Goal: Task Accomplishment & Management: Manage account settings

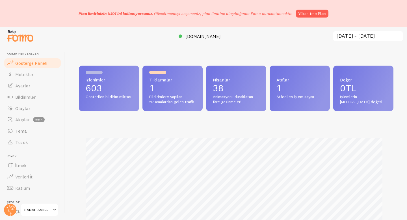
scroll to position [148, 310]
click at [40, 90] on link "Ayarlar" at bounding box center [32, 85] width 58 height 11
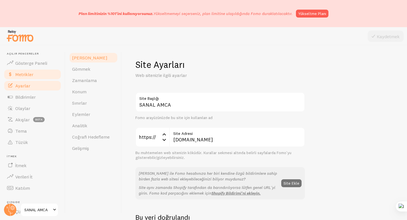
click at [31, 71] on font "Metrikler" at bounding box center [24, 74] width 18 height 6
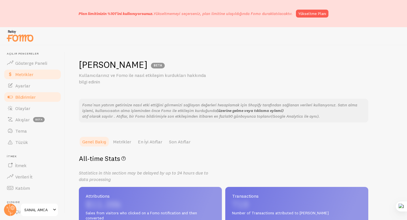
click at [30, 100] on link "Bildirimler" at bounding box center [32, 96] width 58 height 11
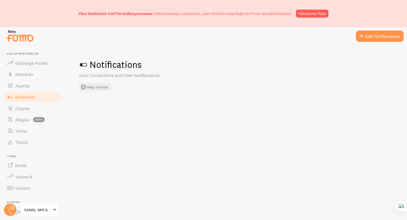
checkbox input "false"
checkbox input "true"
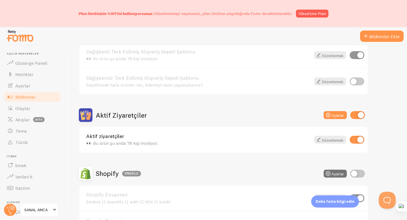
scroll to position [78, 0]
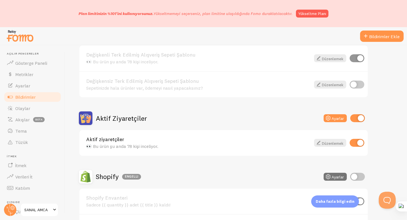
click at [356, 59] on input "checkbox" at bounding box center [357, 58] width 15 height 8
click at [355, 56] on input "checkbox" at bounding box center [357, 58] width 15 height 8
checkbox input "true"
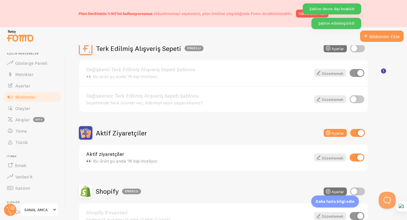
scroll to position [32, 0]
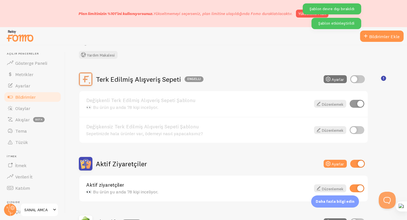
click at [358, 82] on input "checkbox" at bounding box center [357, 79] width 15 height 8
checkbox input "true"
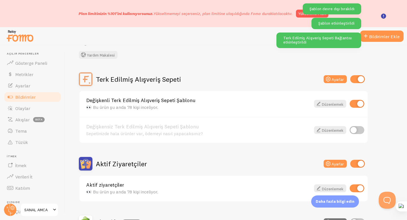
scroll to position [134, 0]
